Goal: Information Seeking & Learning: Learn about a topic

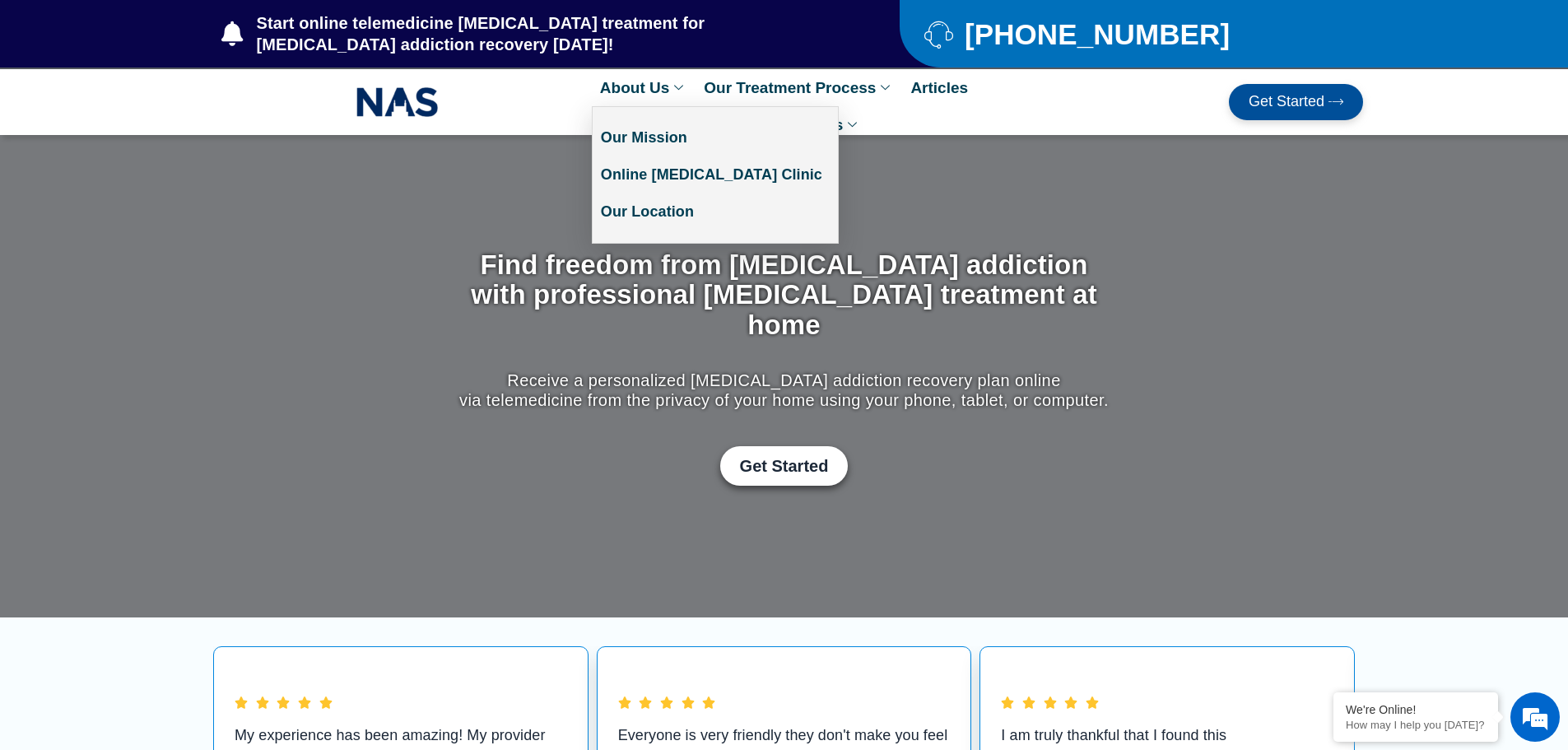
click at [666, 87] on link "About Us" at bounding box center [644, 87] width 104 height 37
click at [666, 127] on link "Our Mission" at bounding box center [715, 138] width 245 height 37
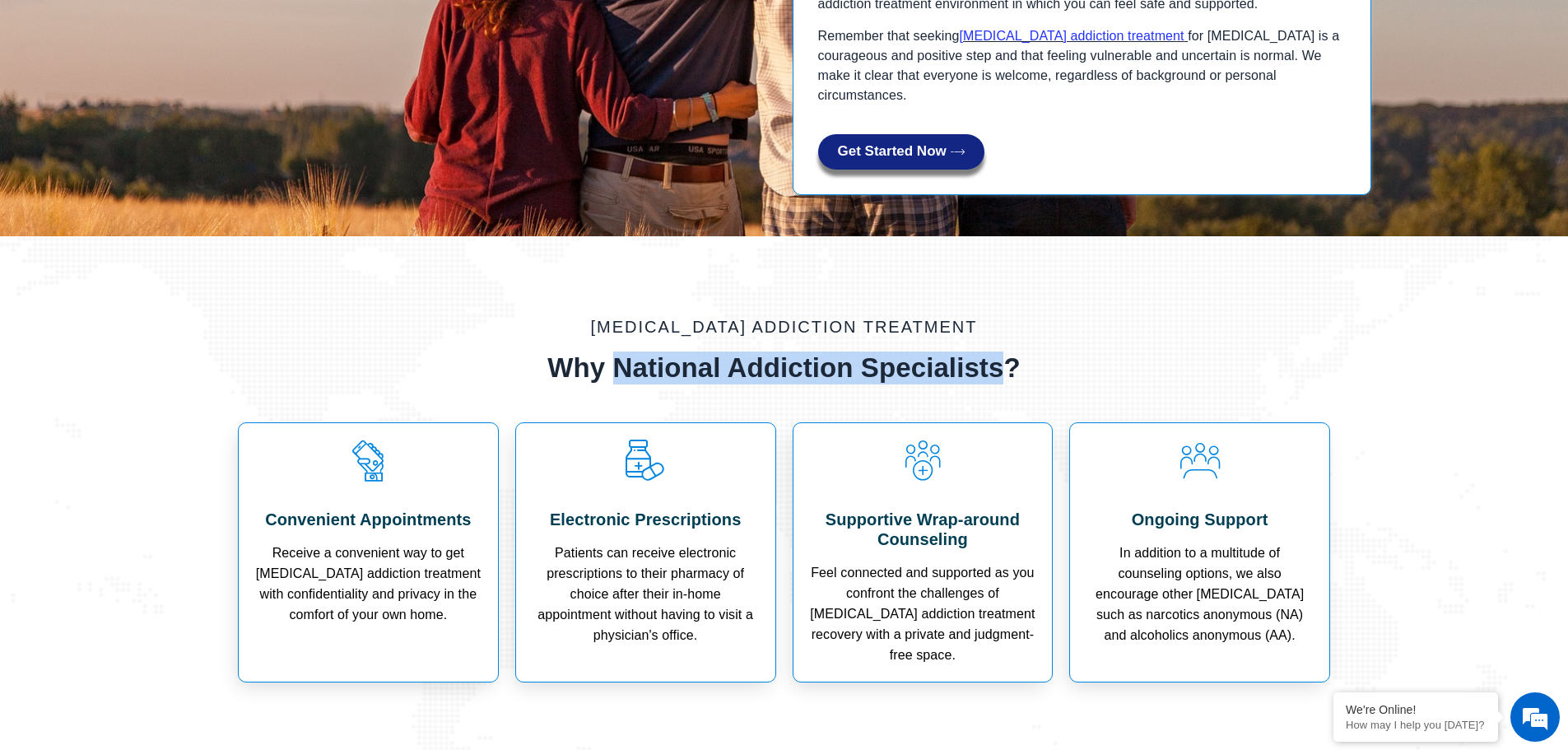
drag, startPoint x: 613, startPoint y: 366, endPoint x: 1006, endPoint y: 367, distance: 393.0
click at [1006, 367] on h2 "Why National Addiction Specialists?" at bounding box center [784, 368] width 862 height 33
copy h2 "National Addiction Specialists"
